Goal: Task Accomplishment & Management: Manage account settings

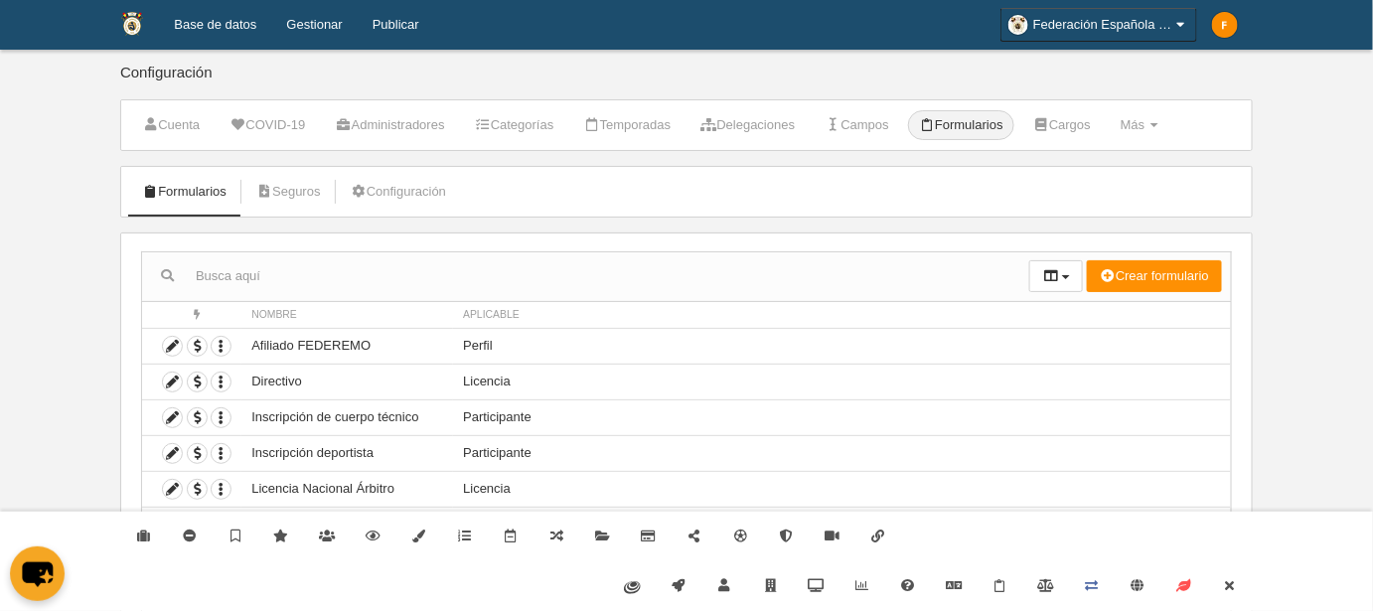
scroll to position [69, 0]
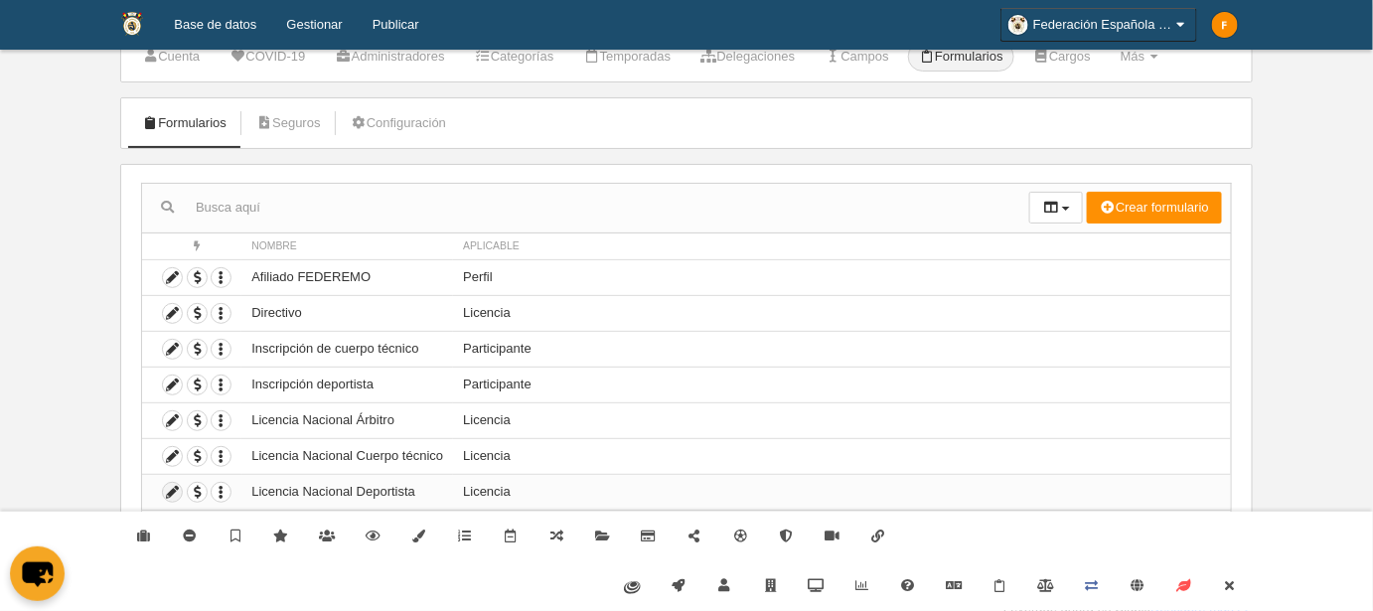
click at [171, 491] on icon at bounding box center [172, 492] width 19 height 19
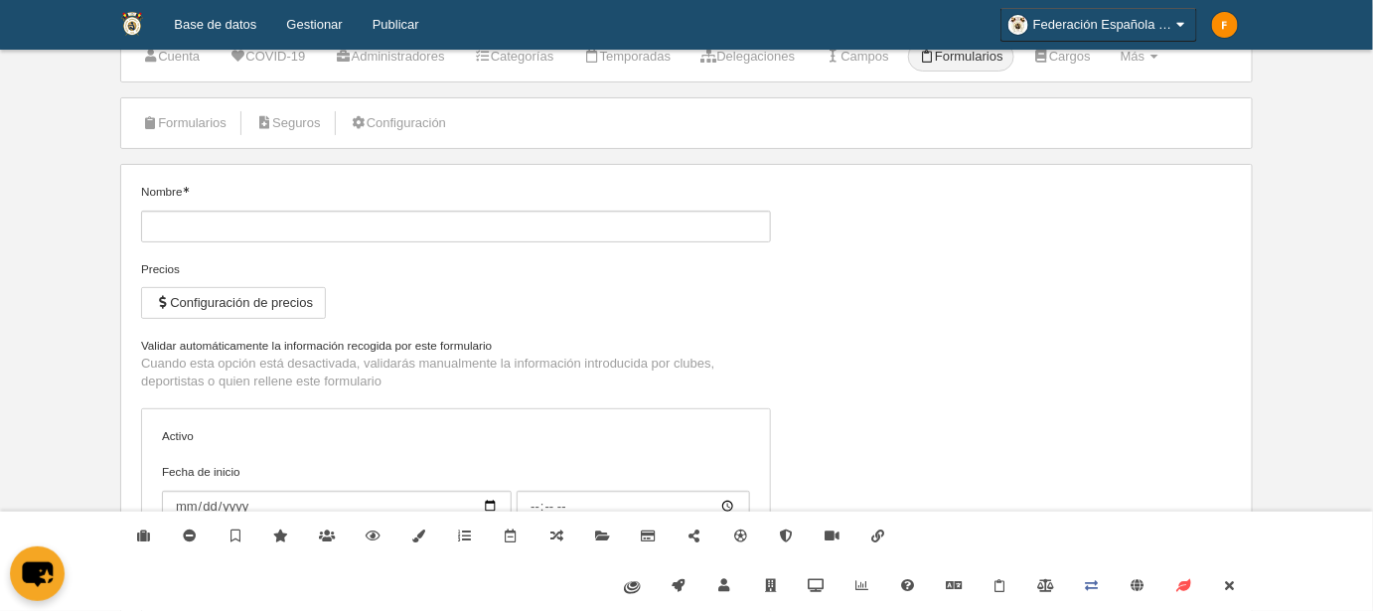
type input "Licencia Nacional Deportista"
checkbox input "true"
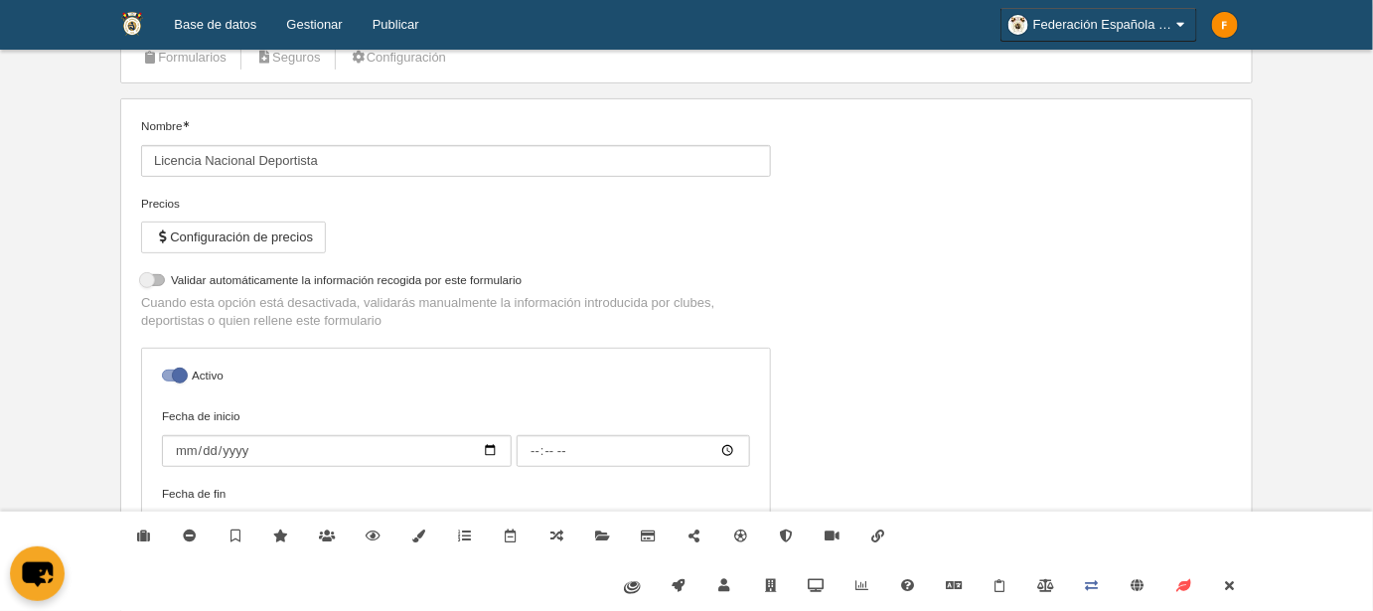
scroll to position [159, 0]
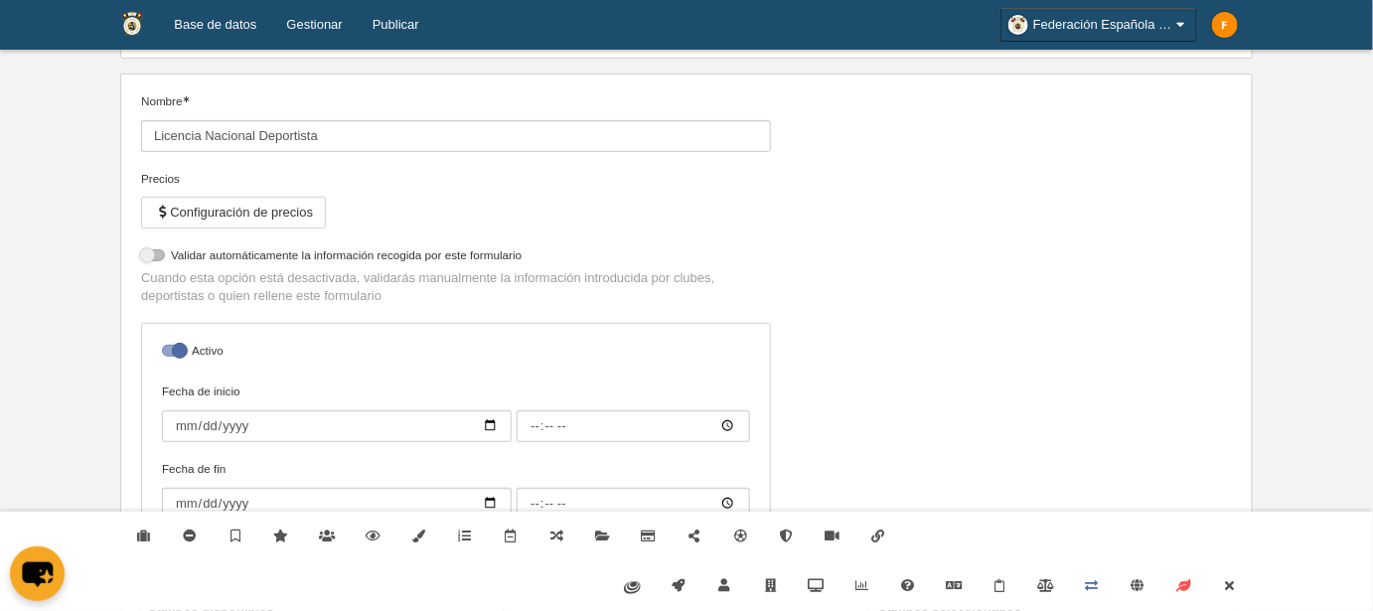
select select "selected"
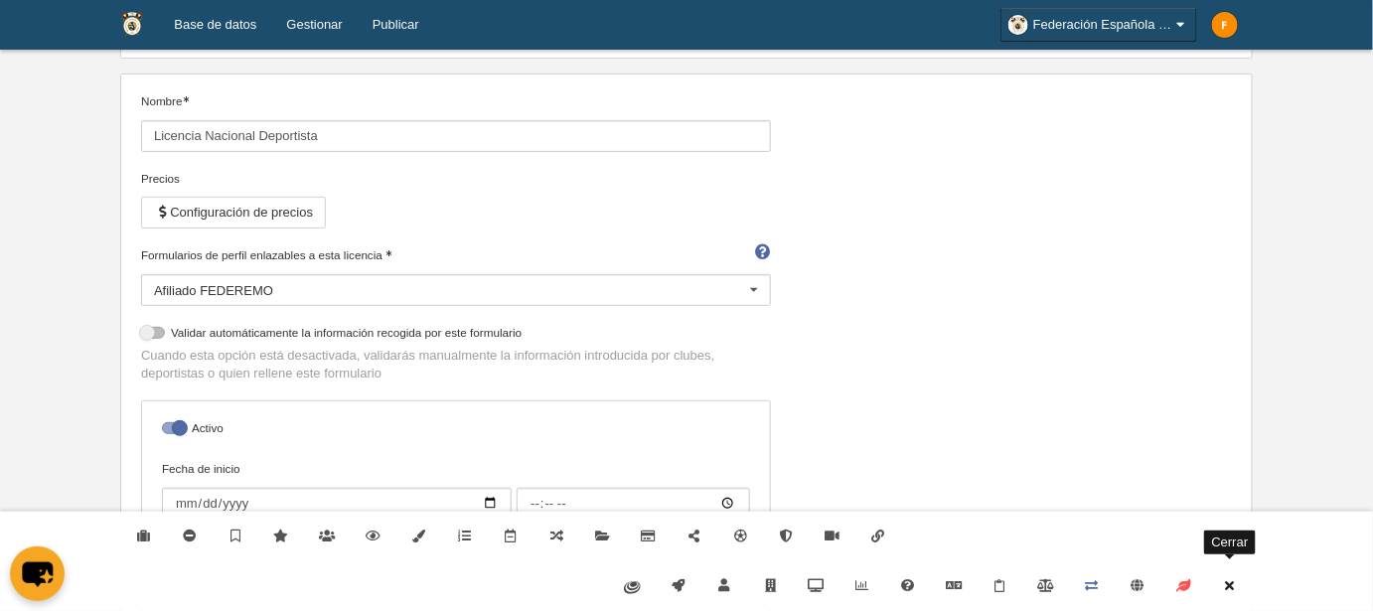
click at [1235, 590] on icon at bounding box center [1230, 585] width 16 height 13
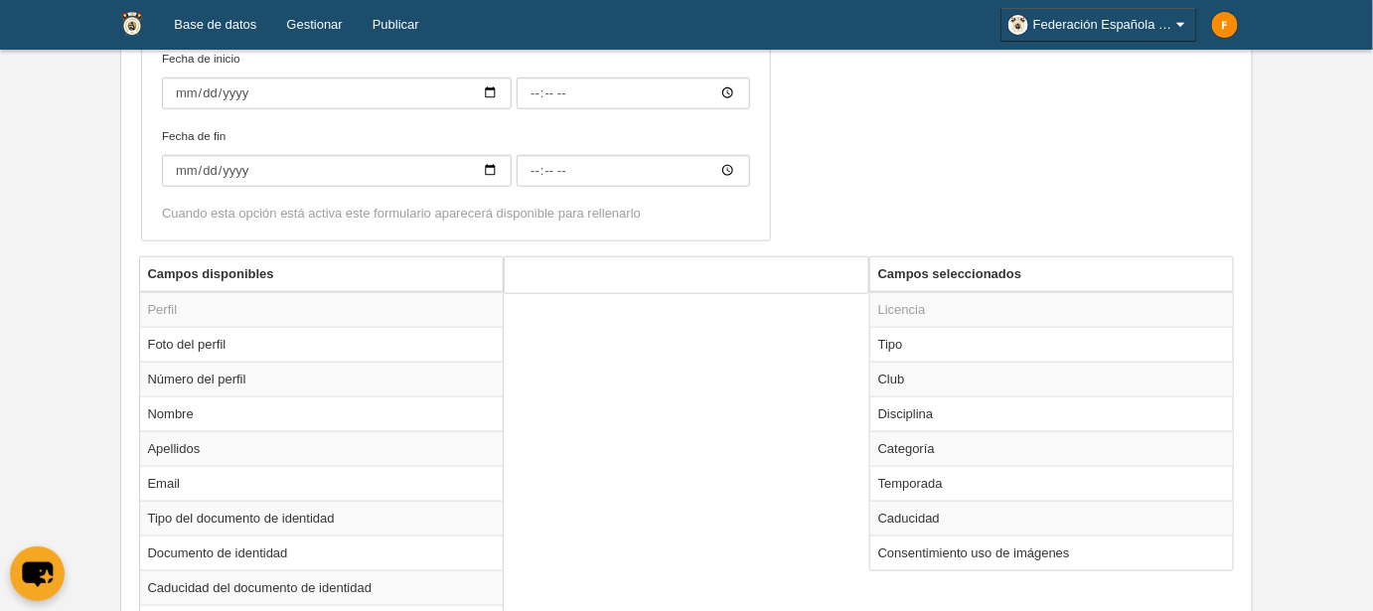
scroll to position [791, 0]
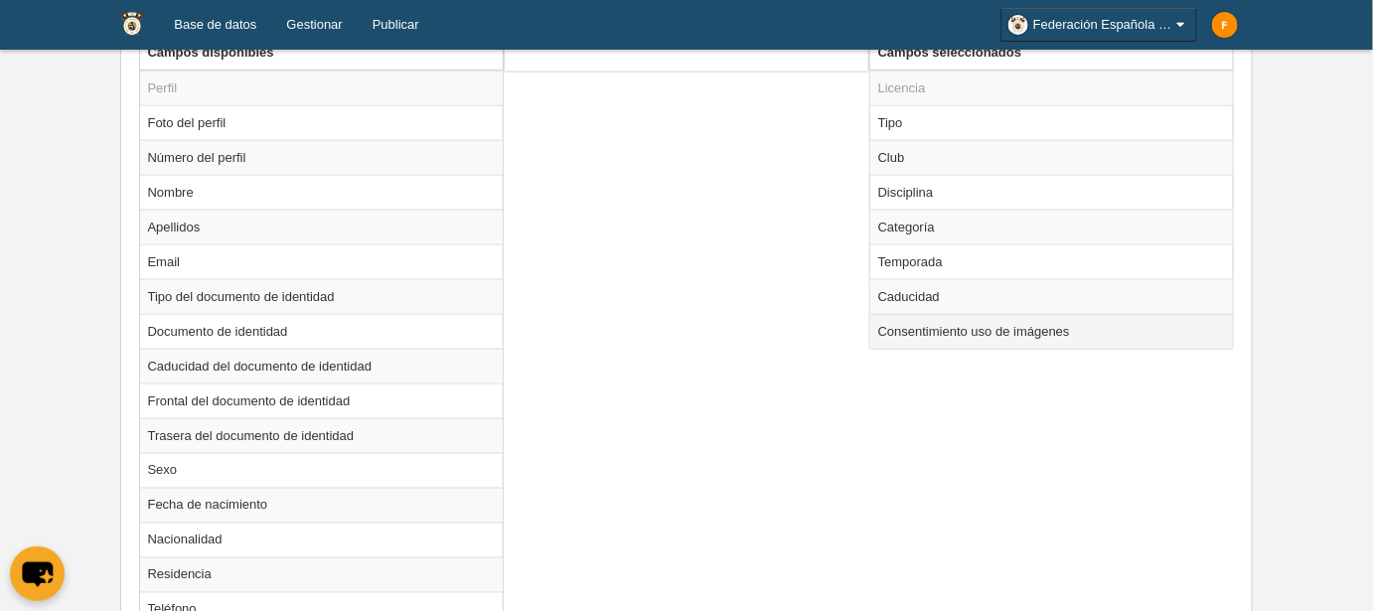
click at [955, 330] on td "Consentimiento uso de imágenes" at bounding box center [1052, 331] width 364 height 35
radio input "true"
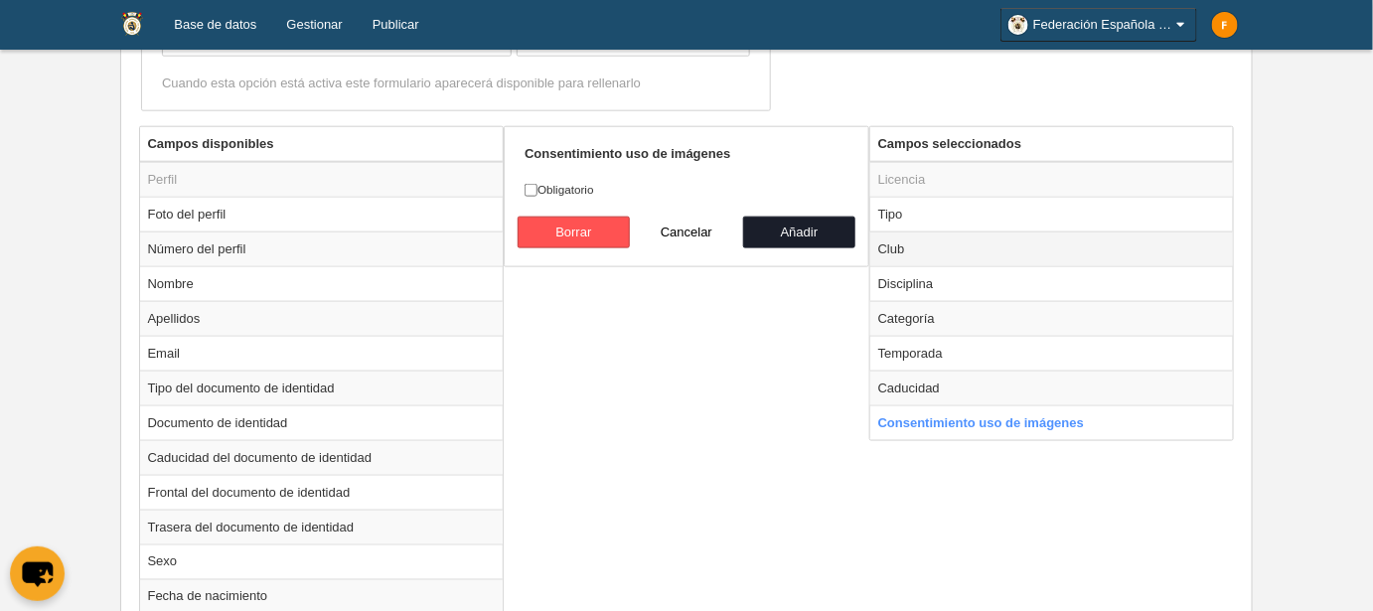
scroll to position [610, 0]
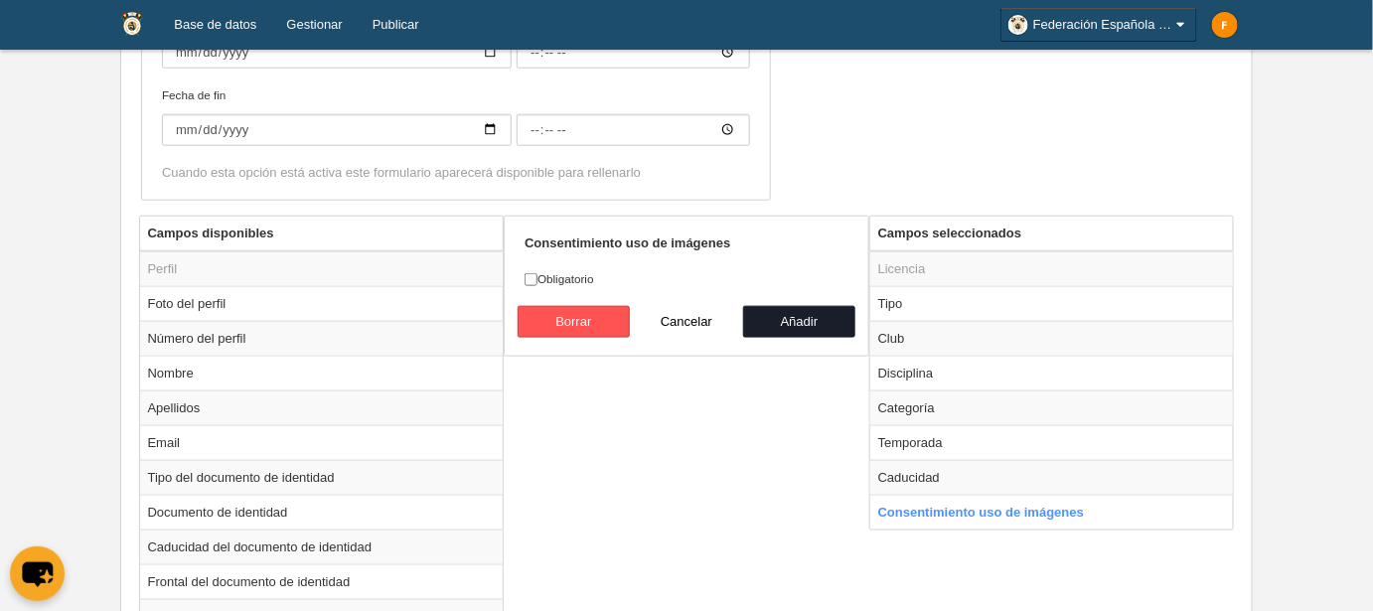
click at [581, 272] on label "Obligatorio" at bounding box center [686, 279] width 324 height 18
click at [537, 273] on input "Obligatorio" at bounding box center [530, 279] width 13 height 13
checkbox input "true"
click at [959, 475] on td "Caducidad" at bounding box center [1052, 477] width 364 height 35
radio input "true"
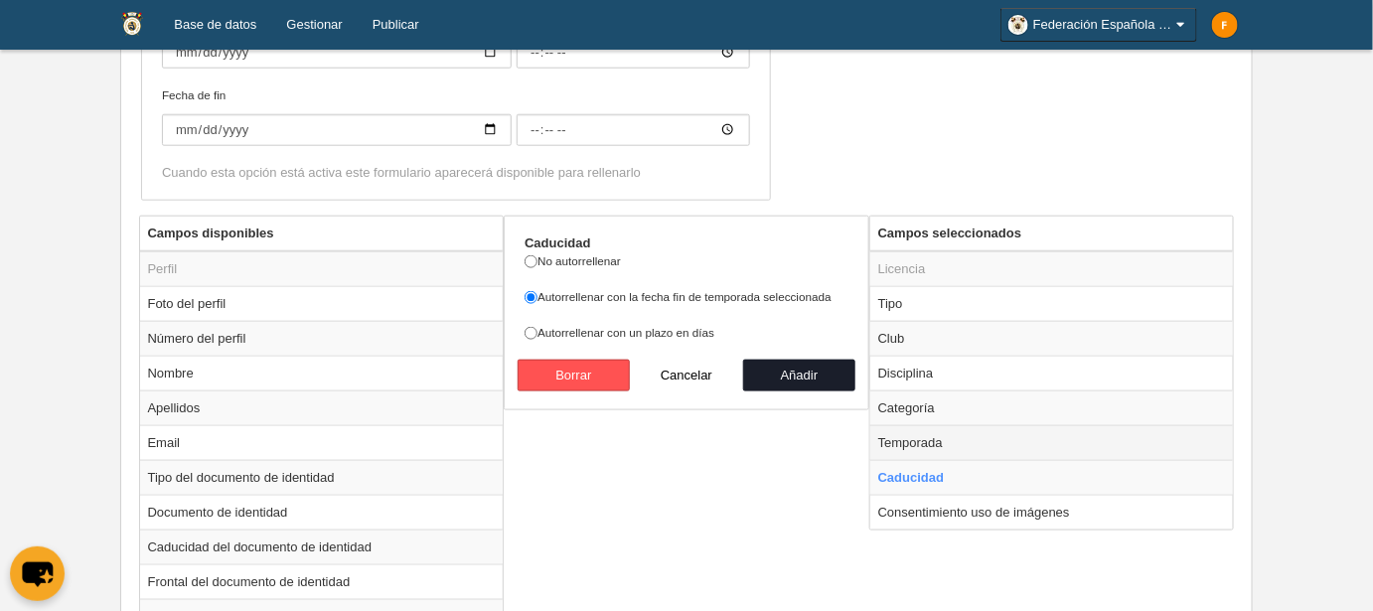
click at [937, 444] on td "Temporada" at bounding box center [1052, 442] width 364 height 35
radio input "true"
select select
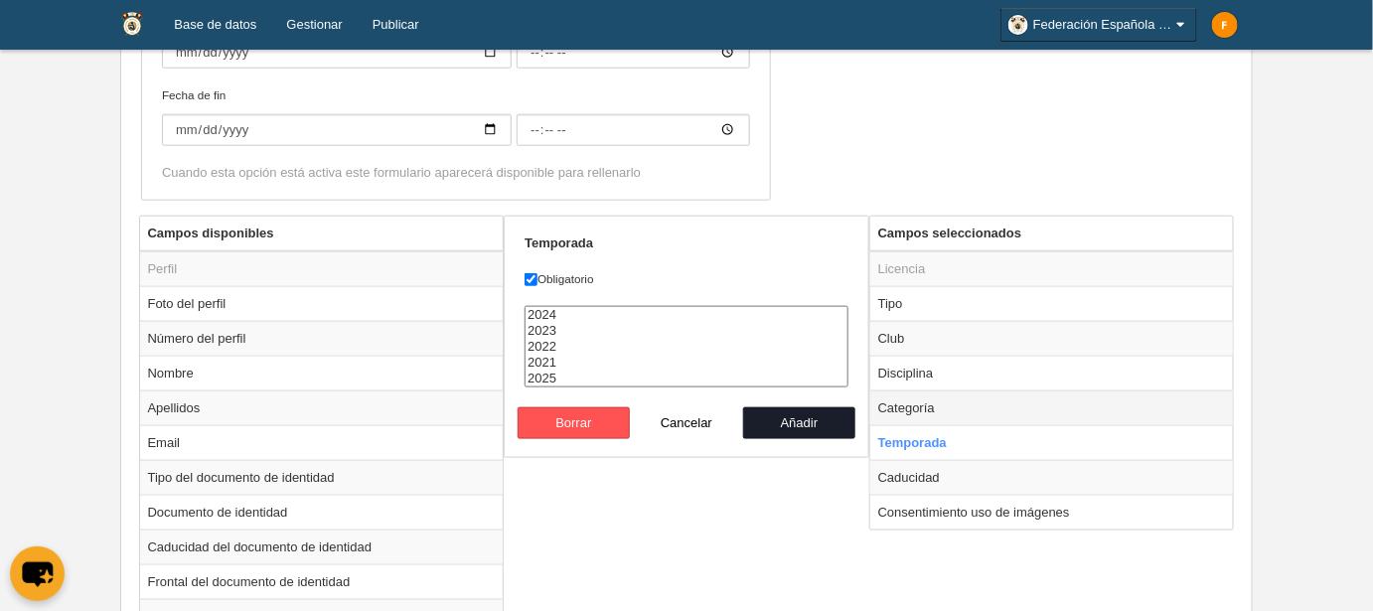
click at [901, 413] on td "Categoría" at bounding box center [1052, 407] width 364 height 35
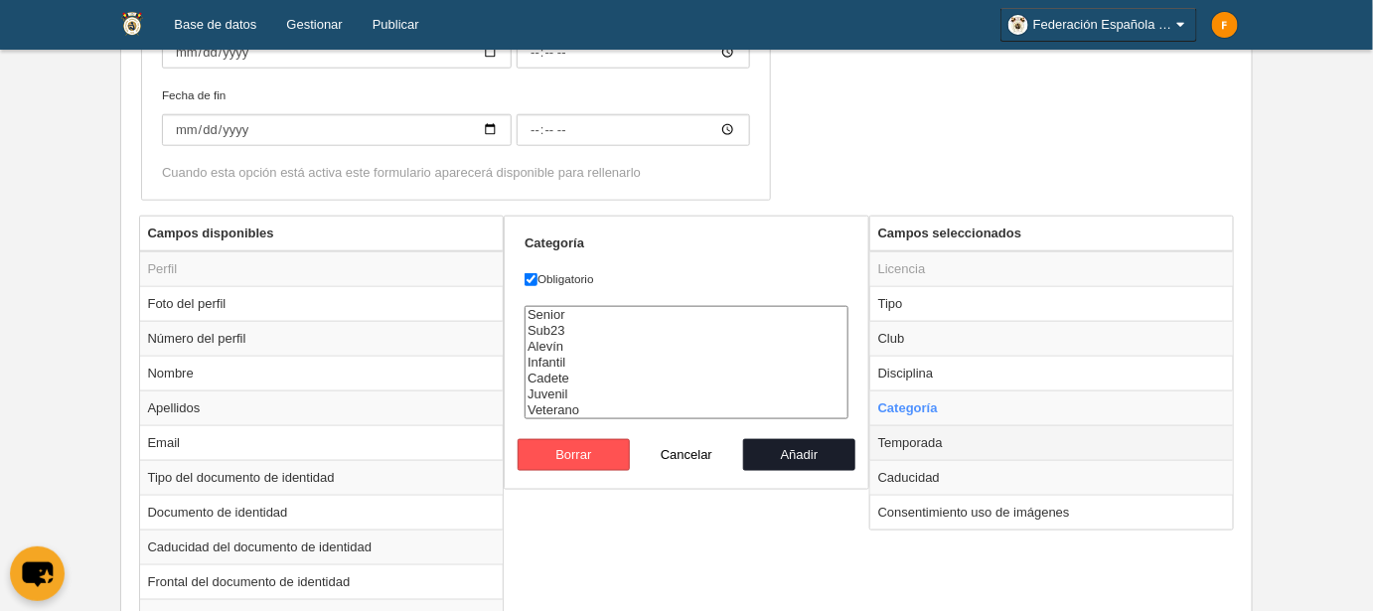
click at [897, 448] on td "Temporada" at bounding box center [1052, 442] width 364 height 35
radio input "false"
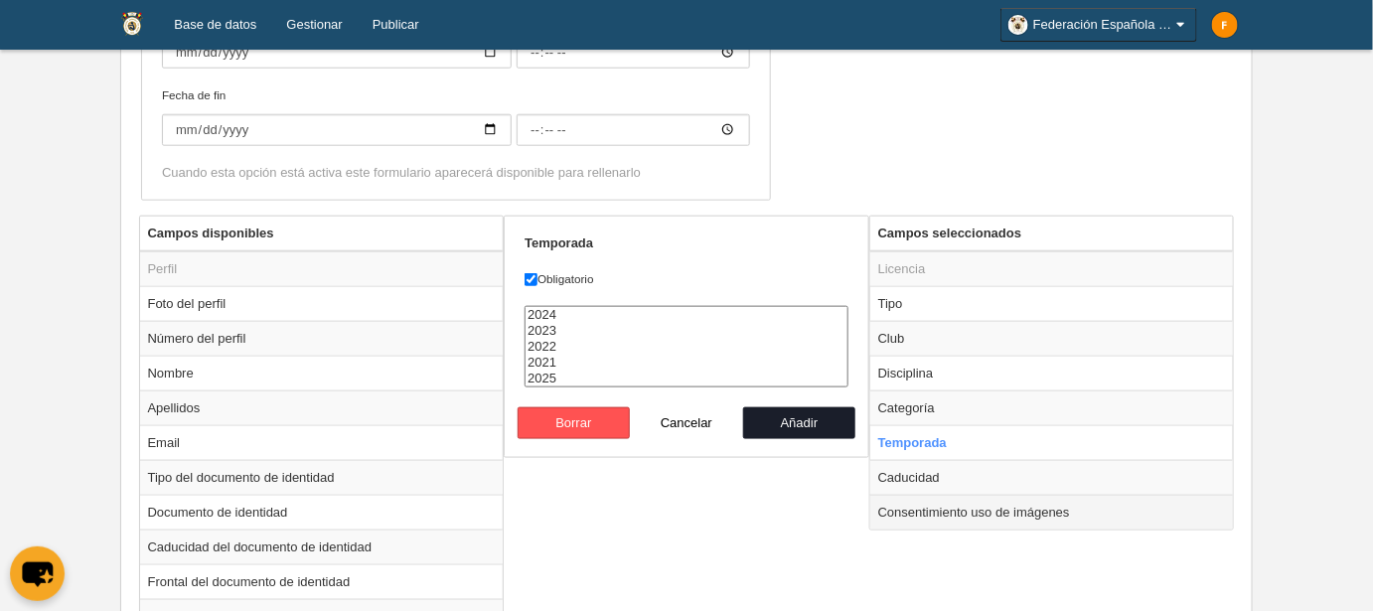
click at [893, 508] on td "Consentimiento uso de imágenes" at bounding box center [1052, 512] width 364 height 35
radio input "false"
radio input "true"
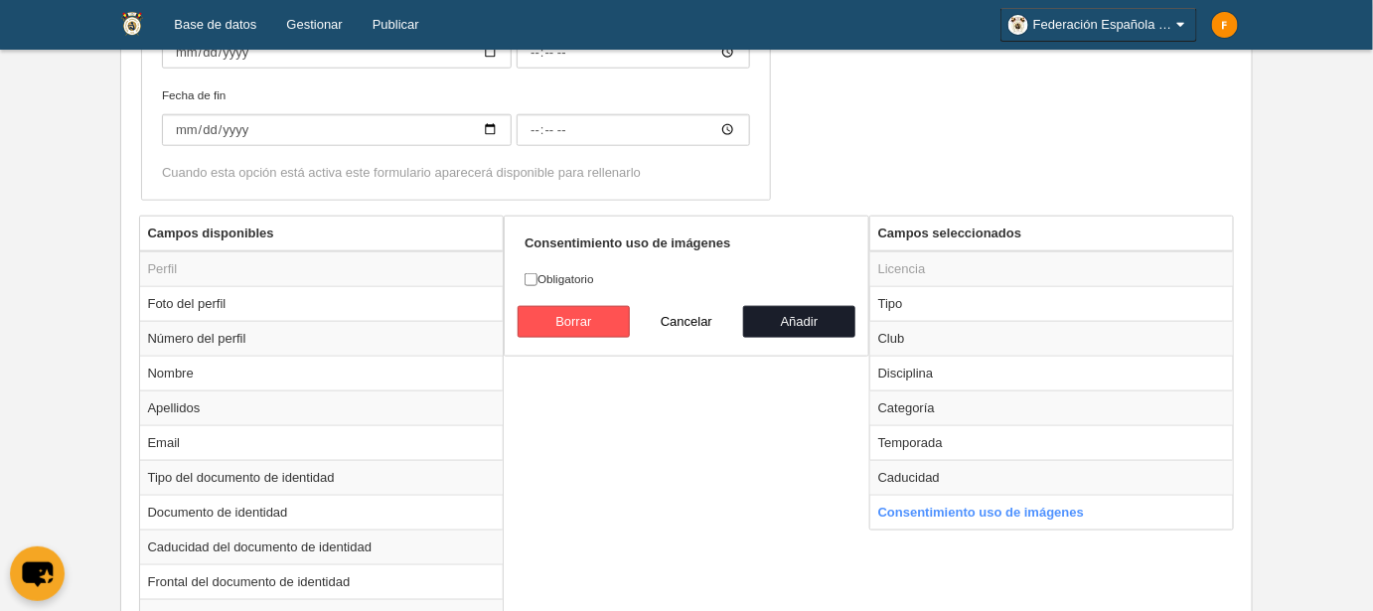
click at [608, 276] on label "Obligatorio" at bounding box center [686, 279] width 324 height 18
click at [537, 276] on input "Obligatorio" at bounding box center [530, 279] width 13 height 13
checkbox input "true"
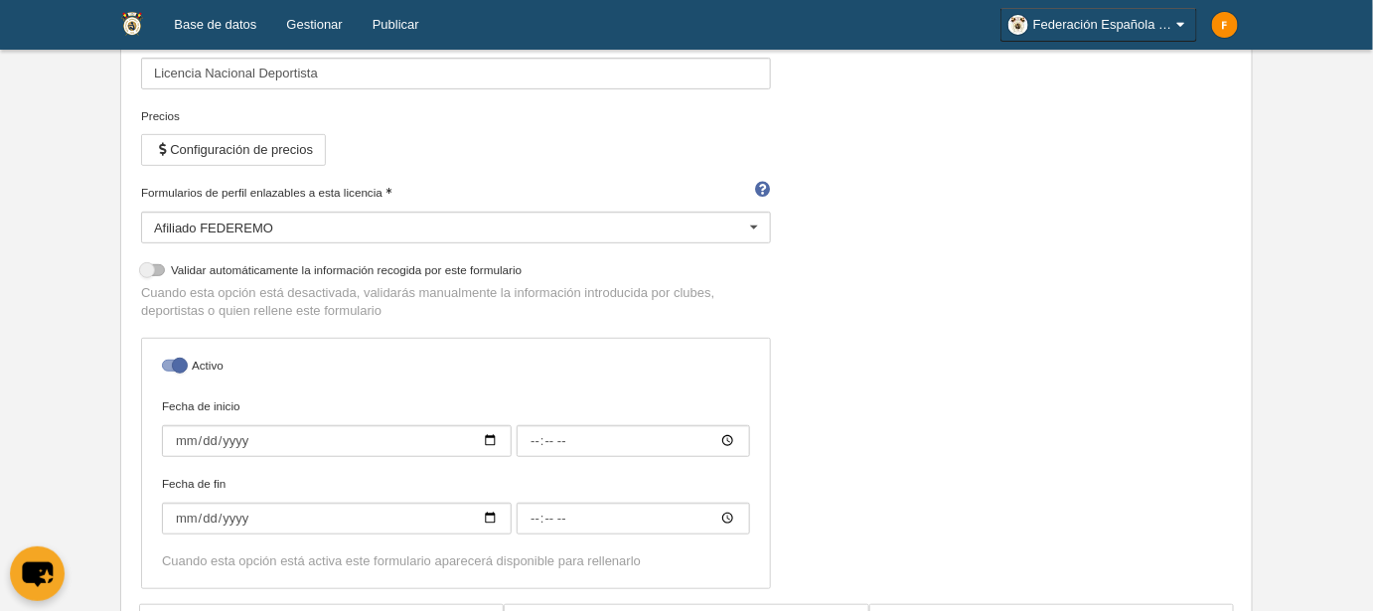
scroll to position [180, 0]
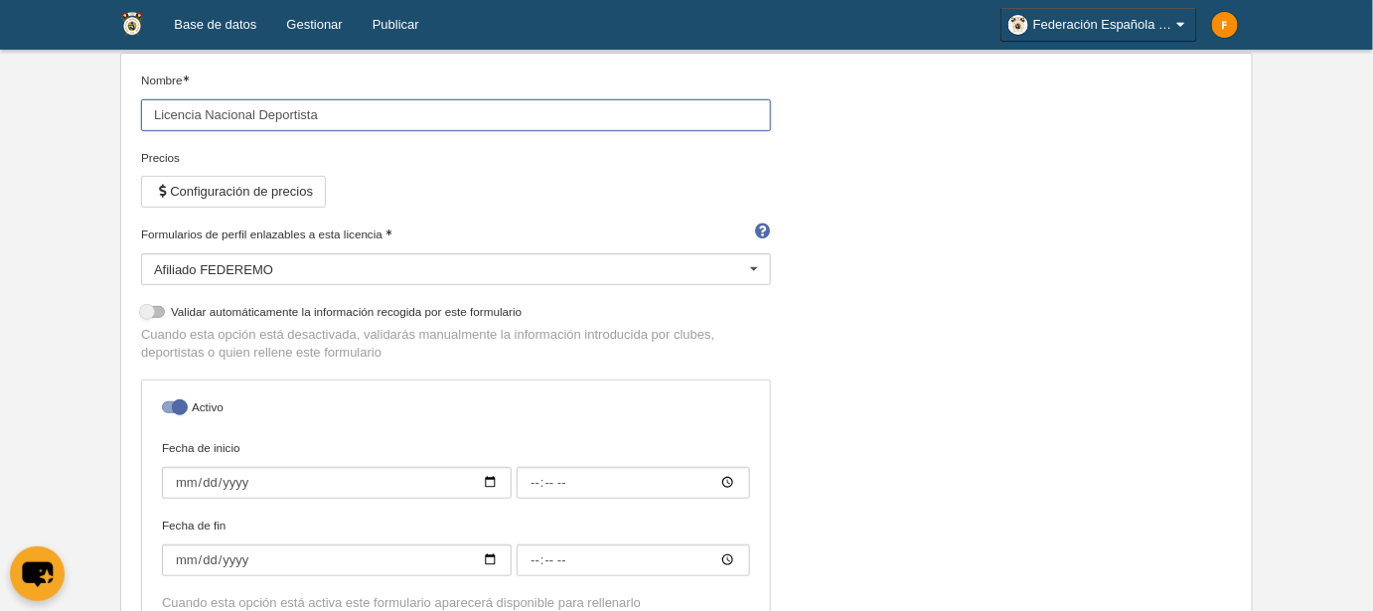
click at [327, 111] on input "Licencia Nacional Deportista" at bounding box center [456, 115] width 630 height 32
click at [1047, 307] on div "Nombre Licencia Nacional Deportista Precios Configuración de precios Formulario…" at bounding box center [687, 359] width 1106 height 574
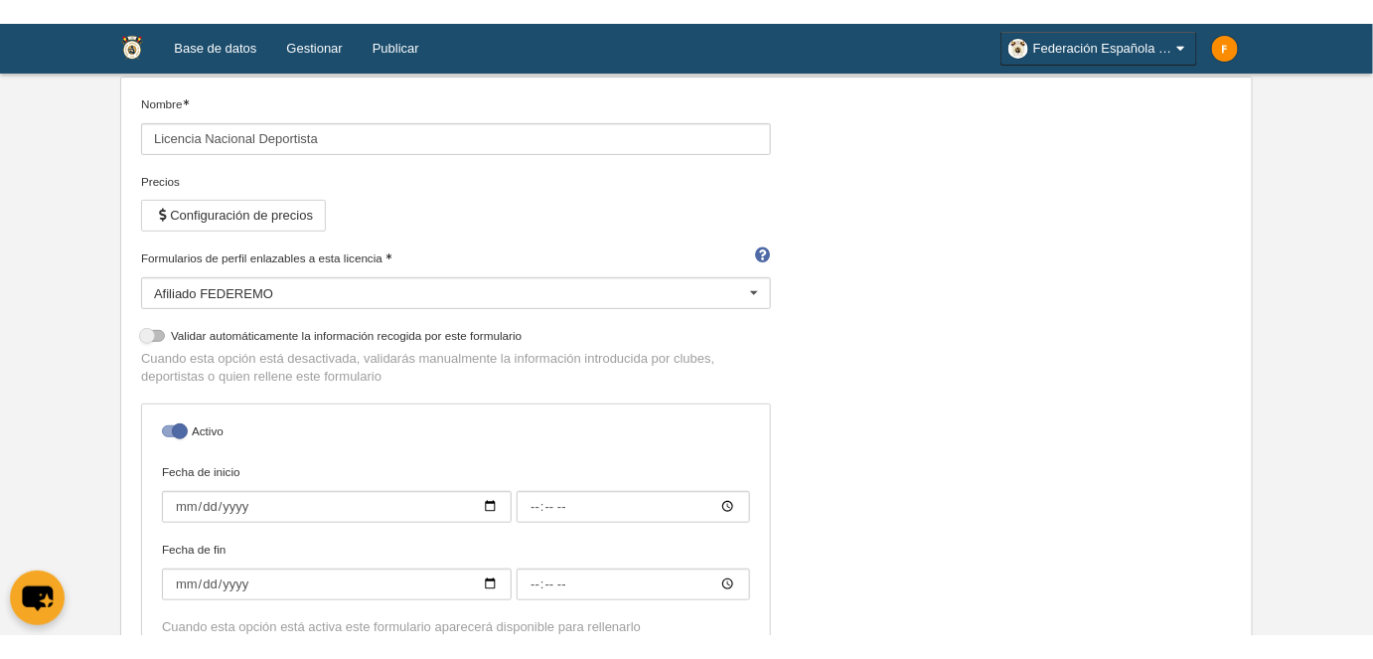
scroll to position [0, 0]
